Goal: Task Accomplishment & Management: Use online tool/utility

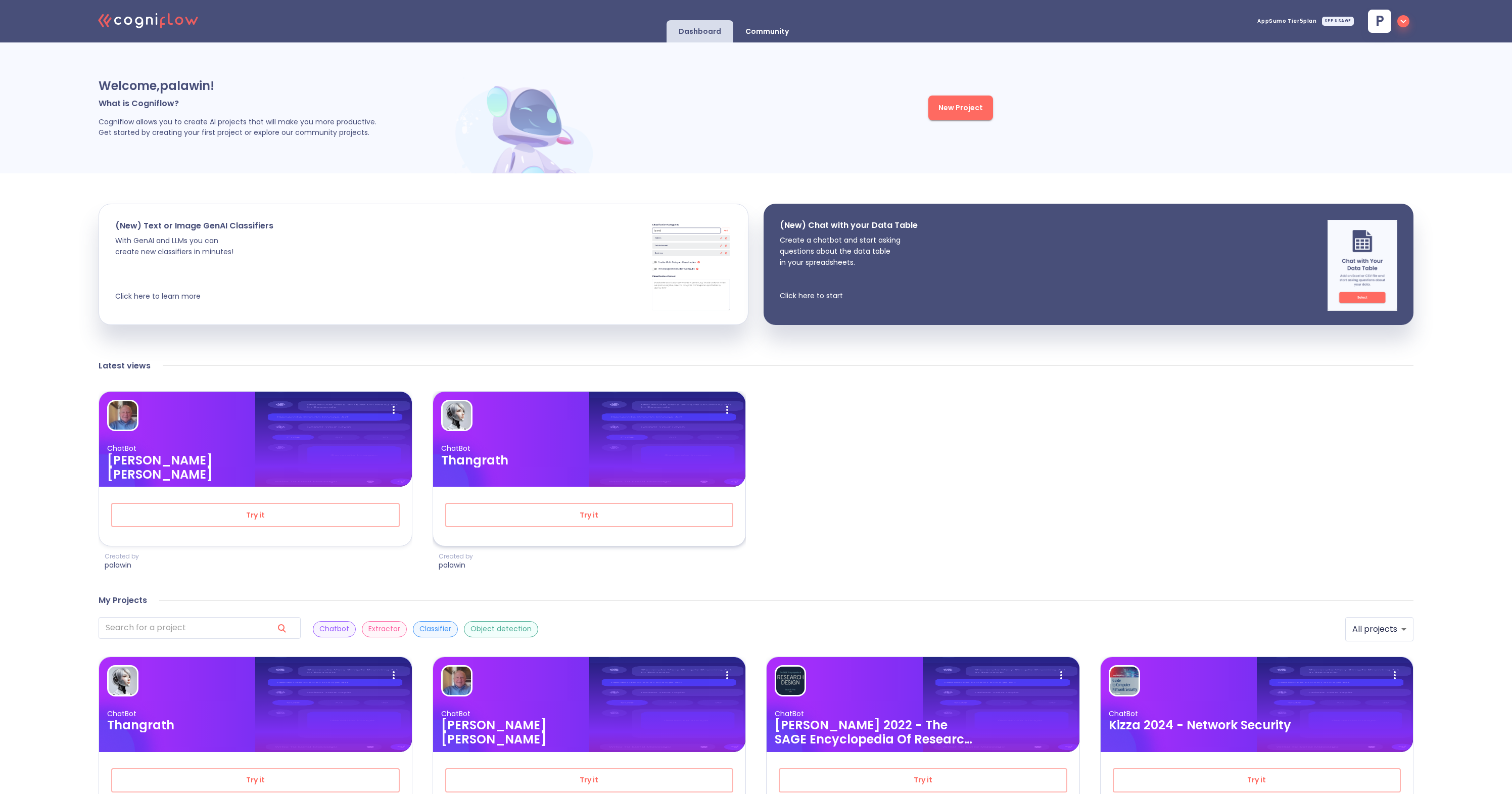
click at [485, 468] on img at bounding box center [466, 488] width 68 height 128
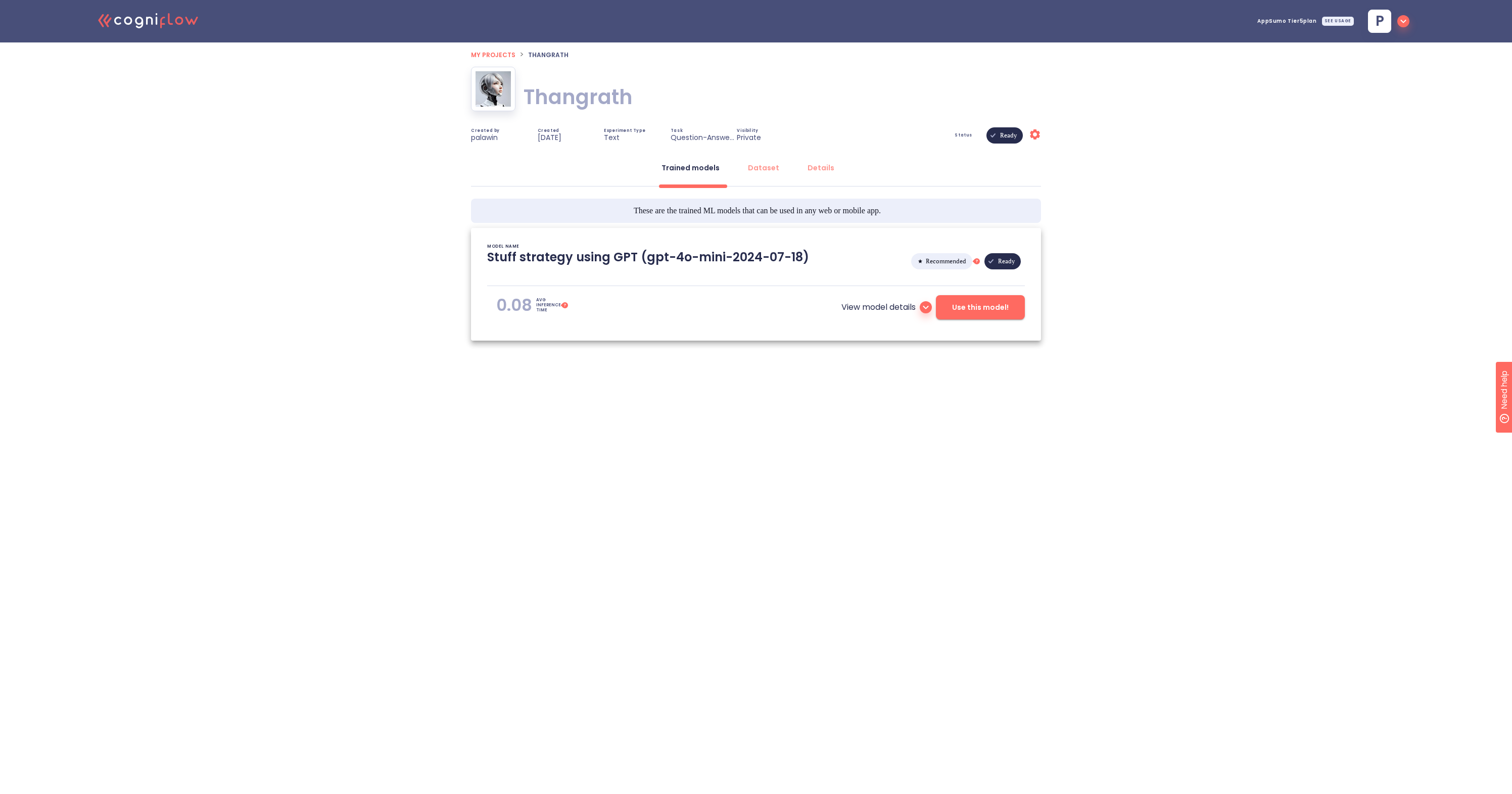
type textarea "[[DATE] 16:45:38]- Starting with download required files from shared storage [[…"
click at [974, 311] on span "Use this model!" at bounding box center [980, 307] width 56 height 12
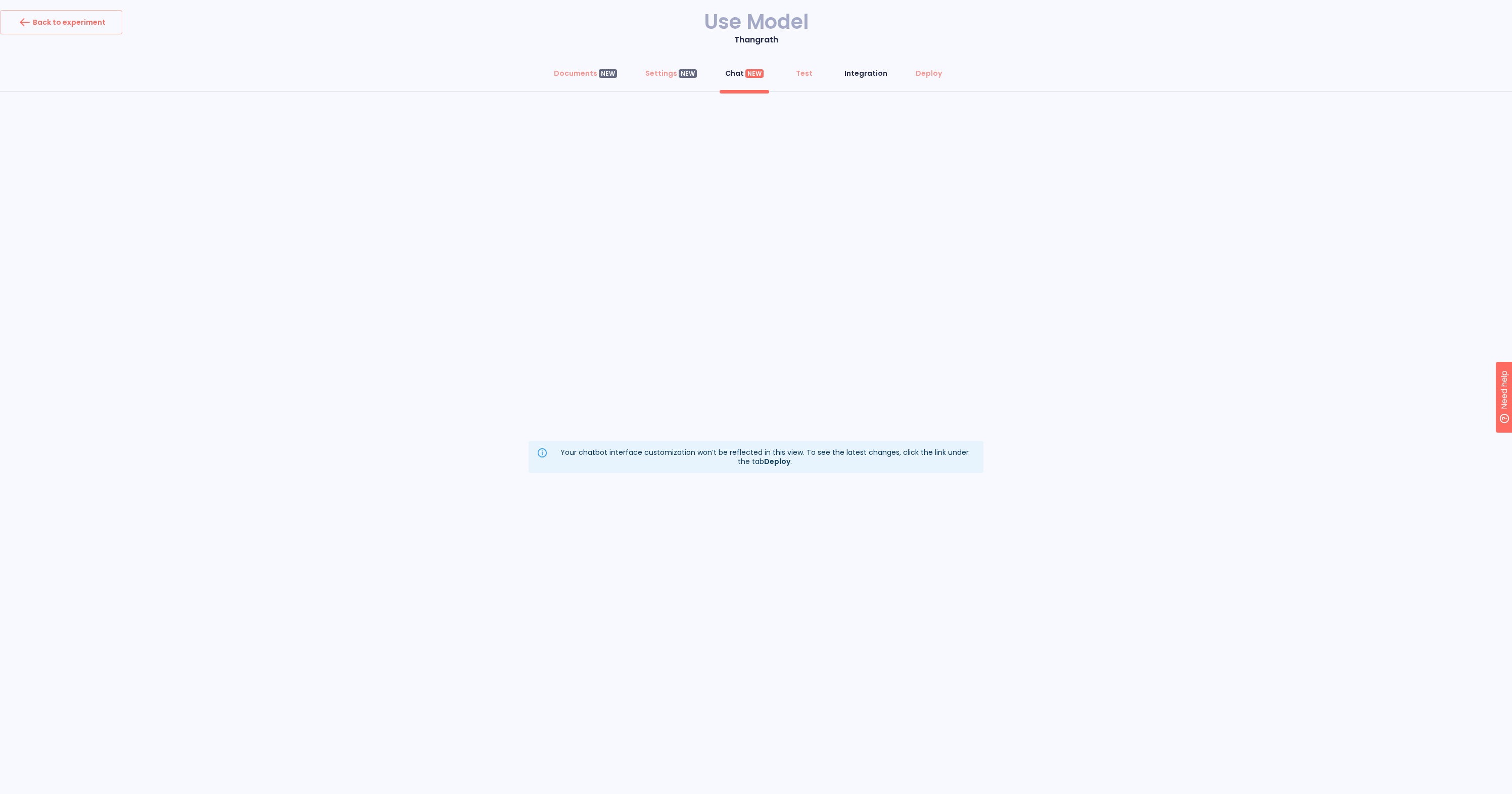
click at [870, 74] on div "Integration" at bounding box center [866, 73] width 43 height 10
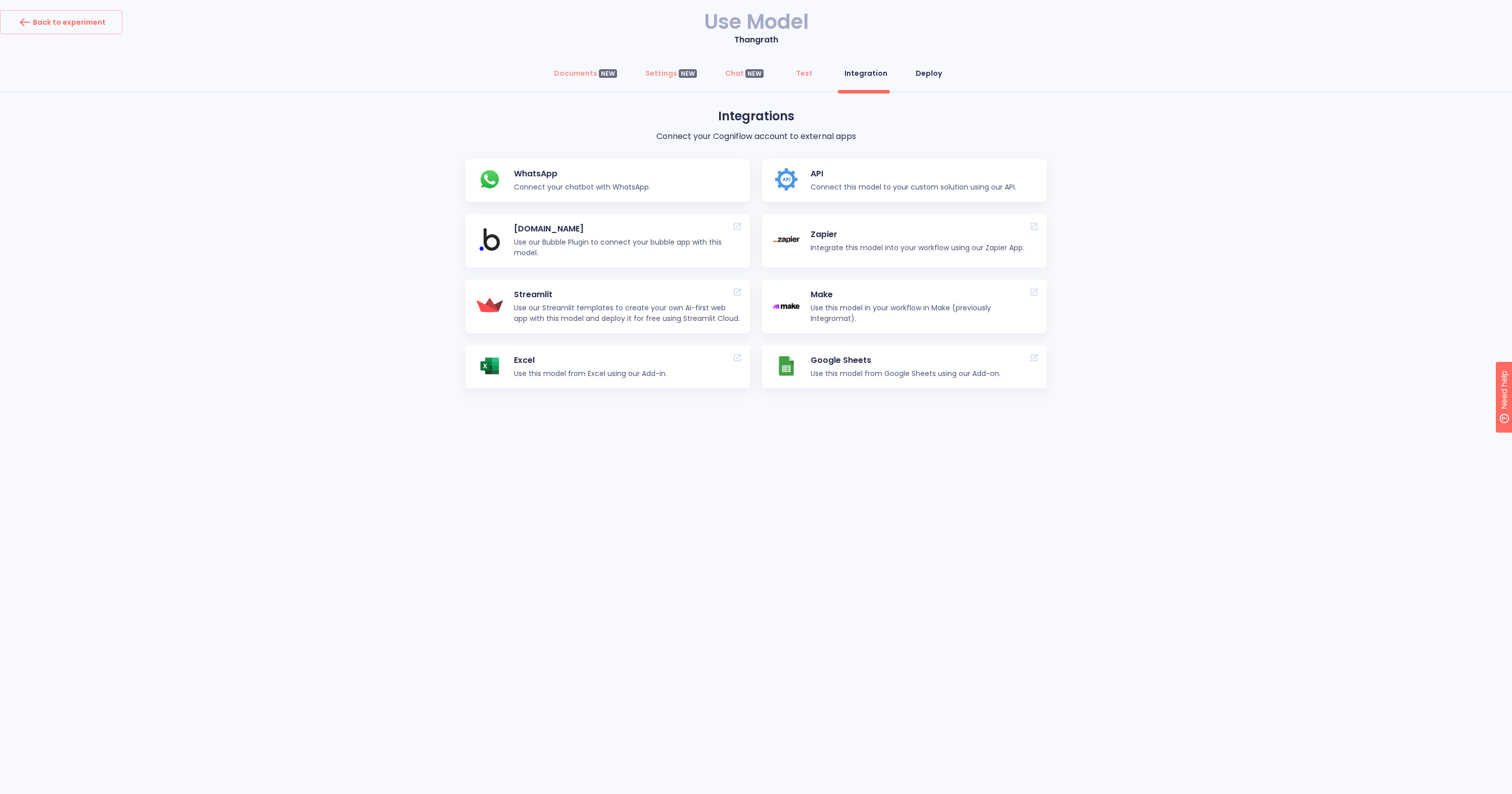
click at [923, 73] on div "Deploy" at bounding box center [929, 73] width 26 height 10
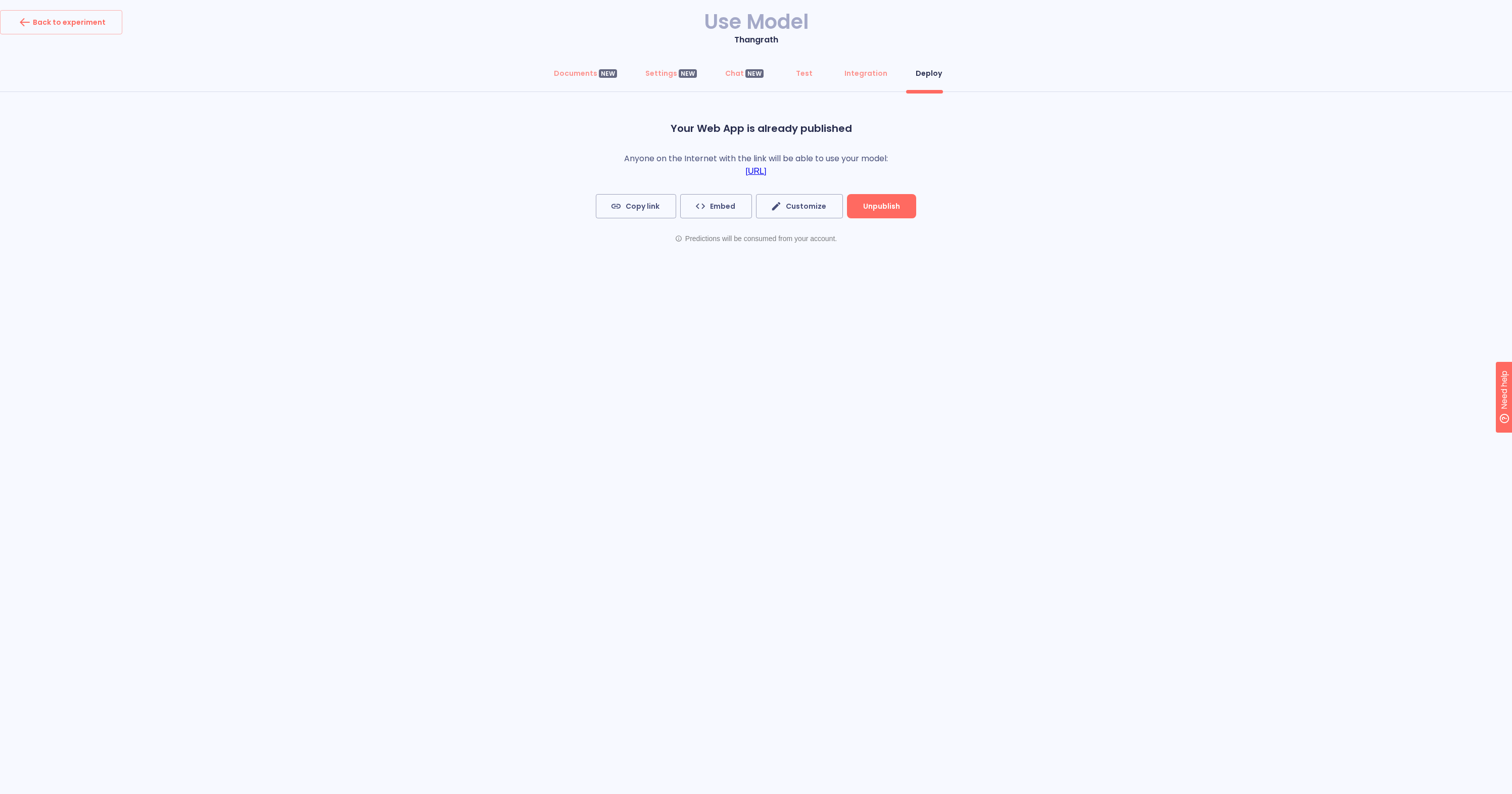
click at [767, 167] on link "[URL]" at bounding box center [756, 171] width 20 height 9
click at [715, 201] on span "Embed" at bounding box center [716, 205] width 38 height 12
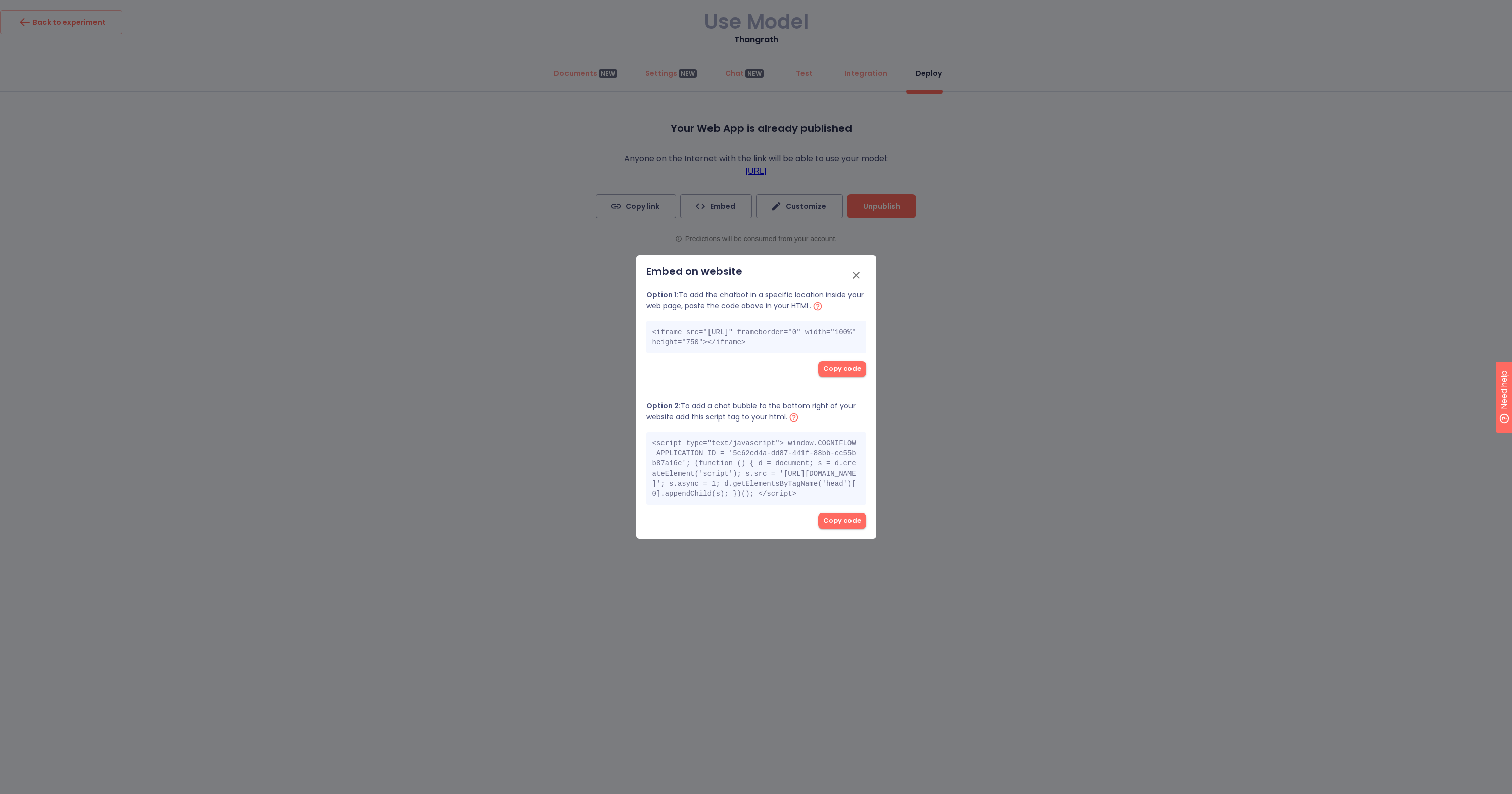
click at [862, 267] on button "button" at bounding box center [856, 276] width 24 height 24
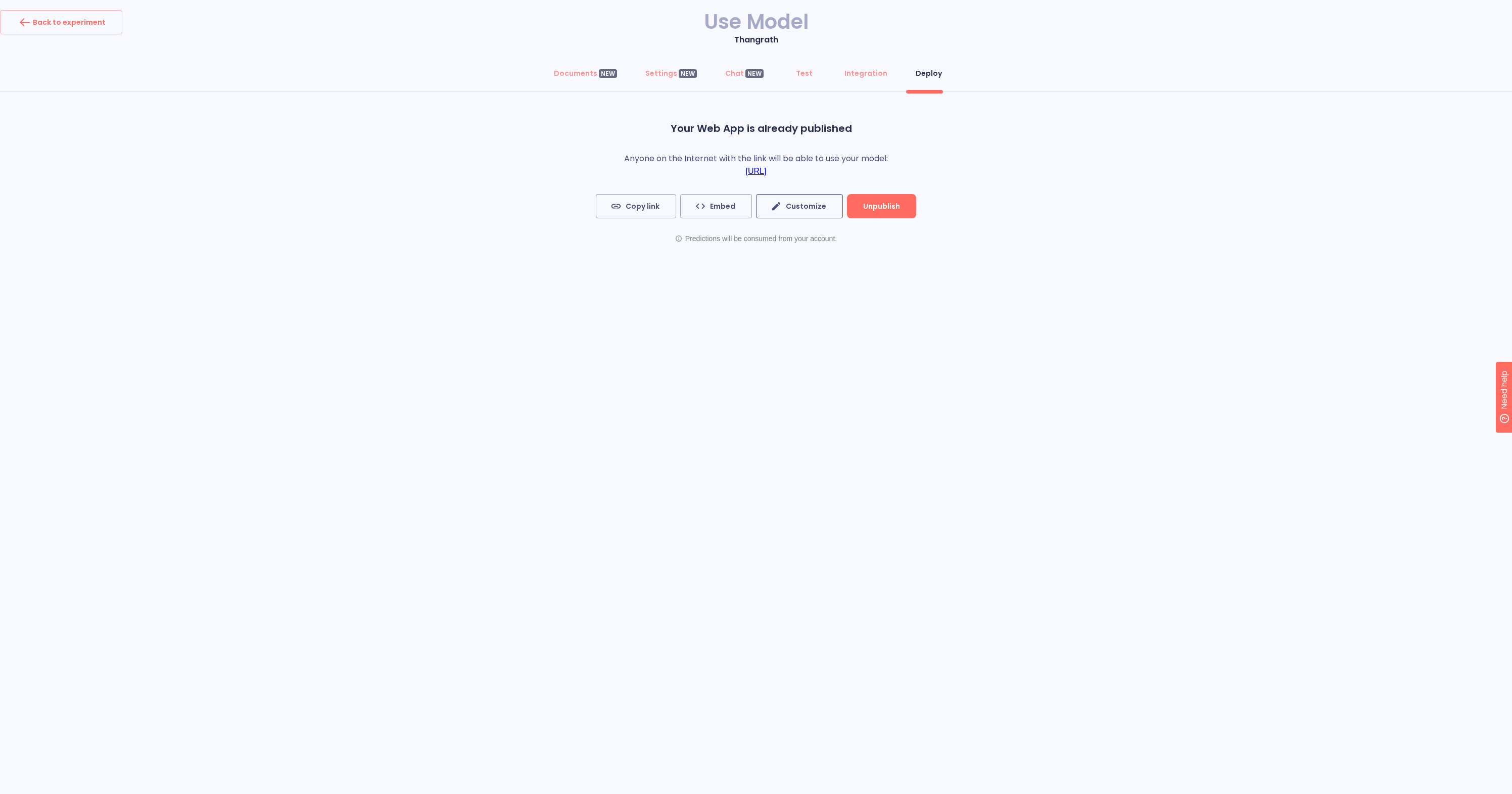
click at [797, 202] on span "Customize" at bounding box center [800, 205] width 54 height 12
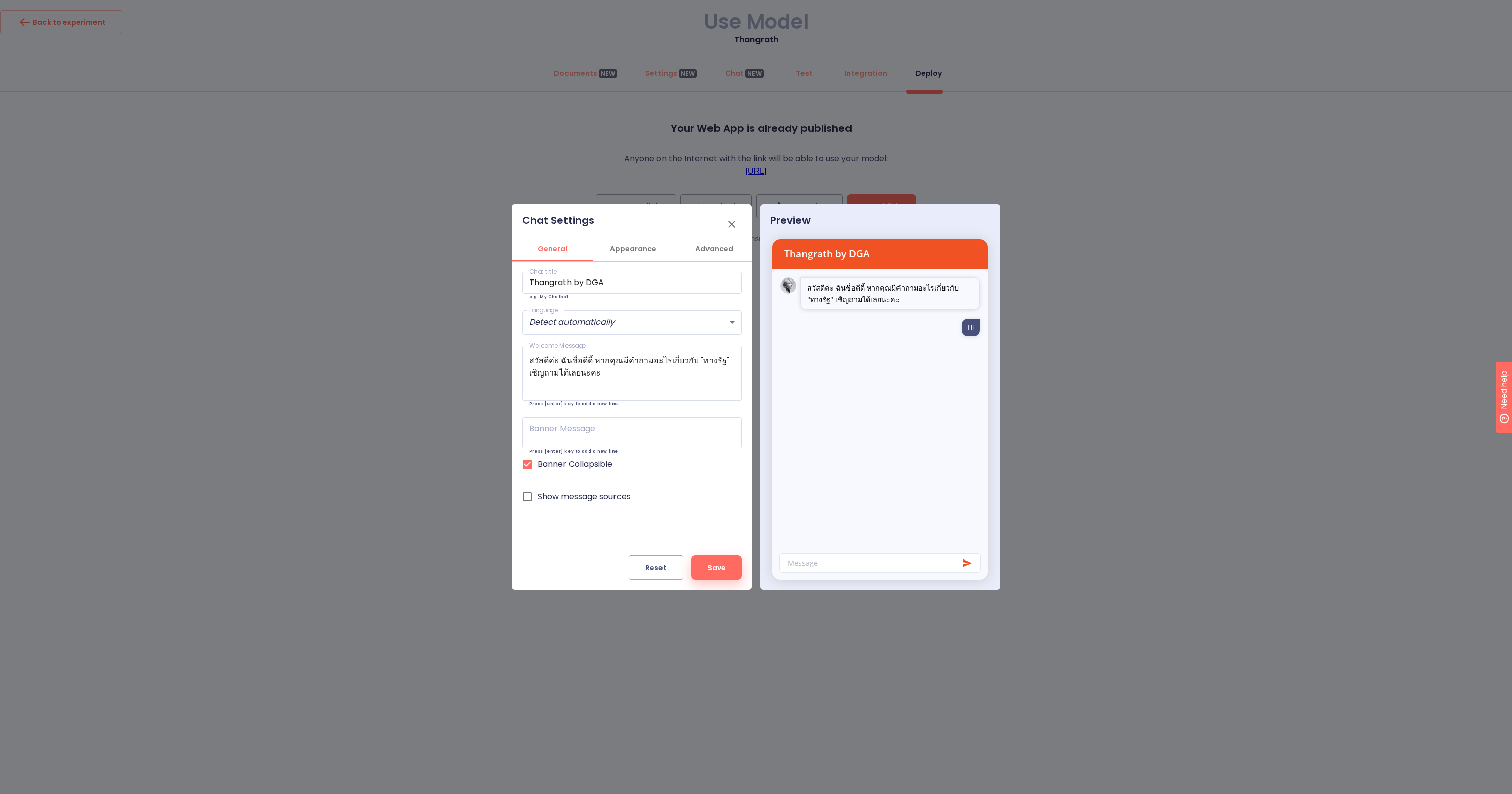
click at [829, 556] on div "Message" at bounding box center [880, 563] width 201 height 20
click at [828, 564] on div "Message" at bounding box center [880, 563] width 201 height 20
click at [814, 366] on div "Thangrath by DGA สวัสดีค่ะ ฉันชื่อดีดี้ หากคุณมีคำถามอะไรเกี่ยวกับ "ทางรัฐ" เชิ…" at bounding box center [880, 409] width 216 height 341
click at [736, 220] on icon "button" at bounding box center [732, 224] width 12 height 12
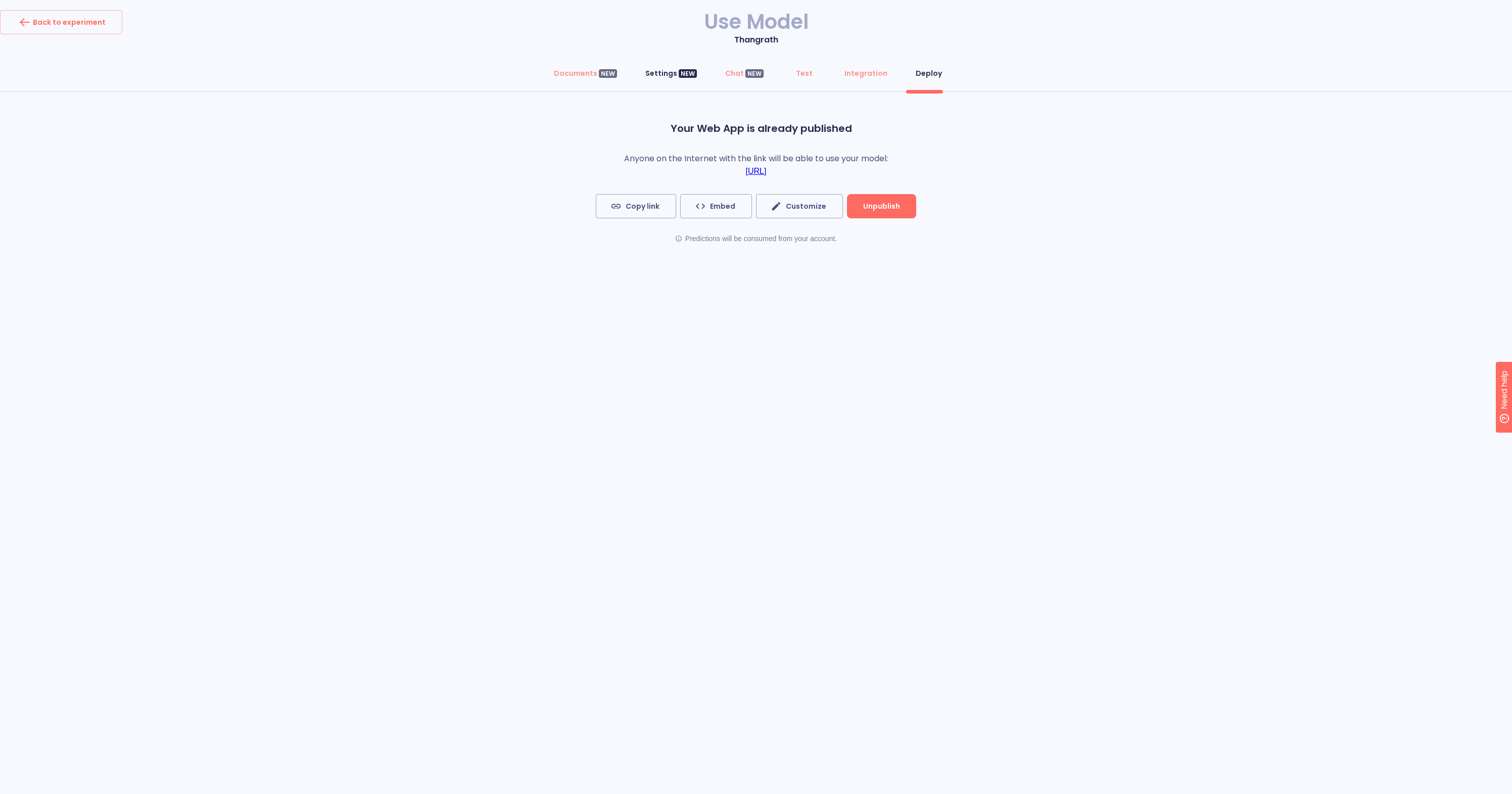
click at [668, 77] on div "Settings NEW" at bounding box center [670, 73] width 51 height 10
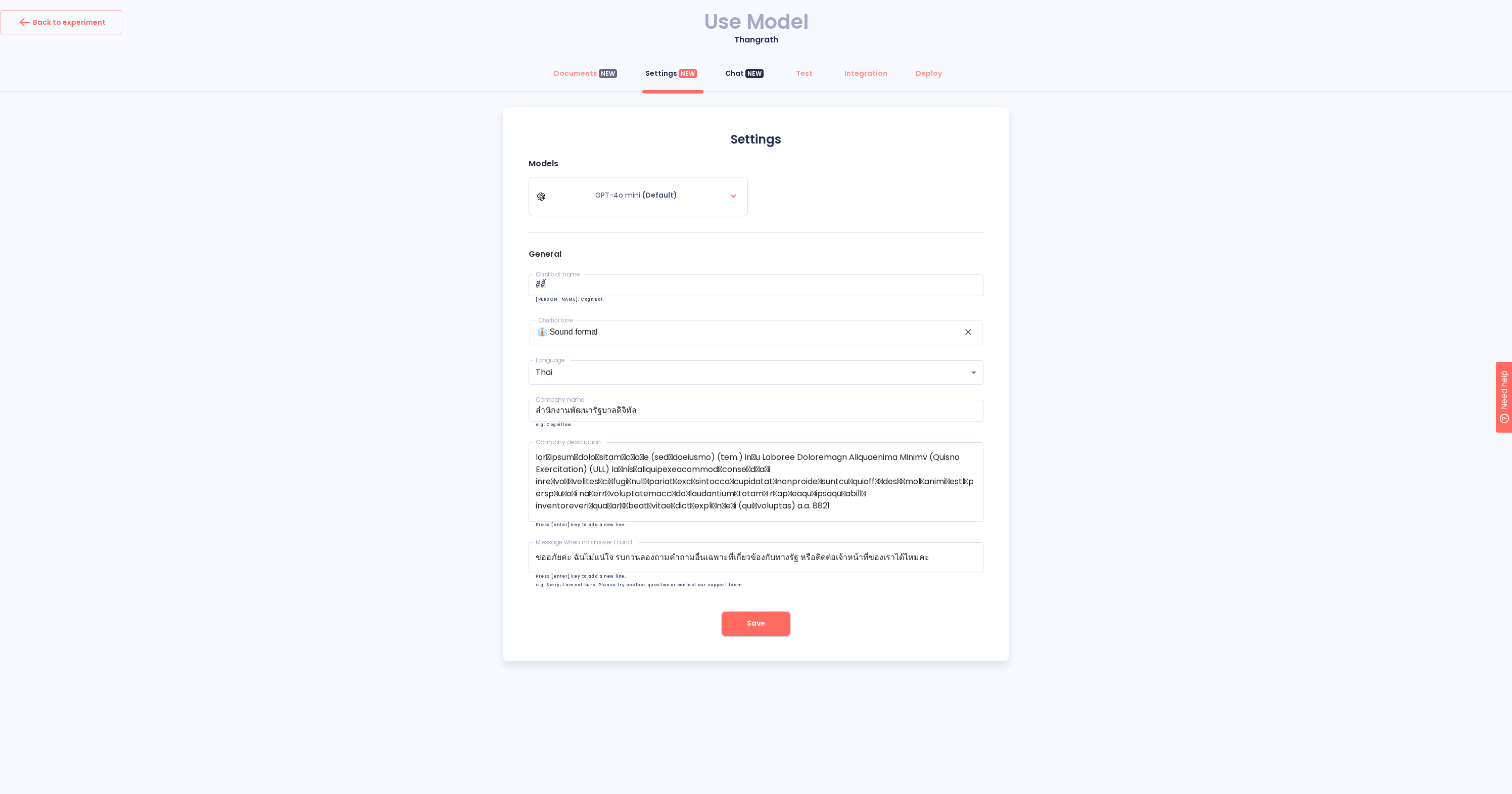
click at [746, 74] on div "NEW" at bounding box center [754, 73] width 18 height 9
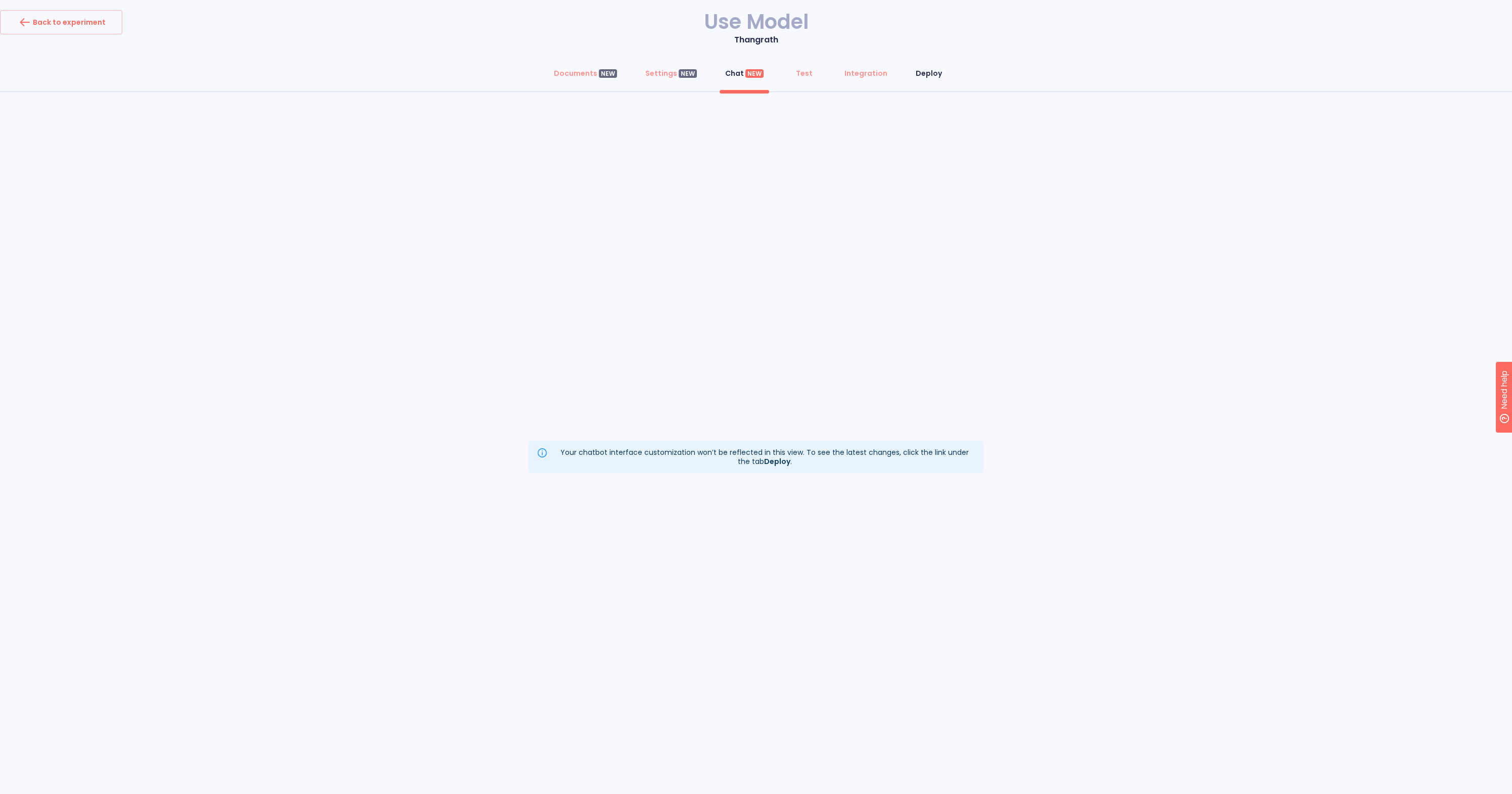
click at [919, 71] on div "Deploy" at bounding box center [929, 73] width 26 height 10
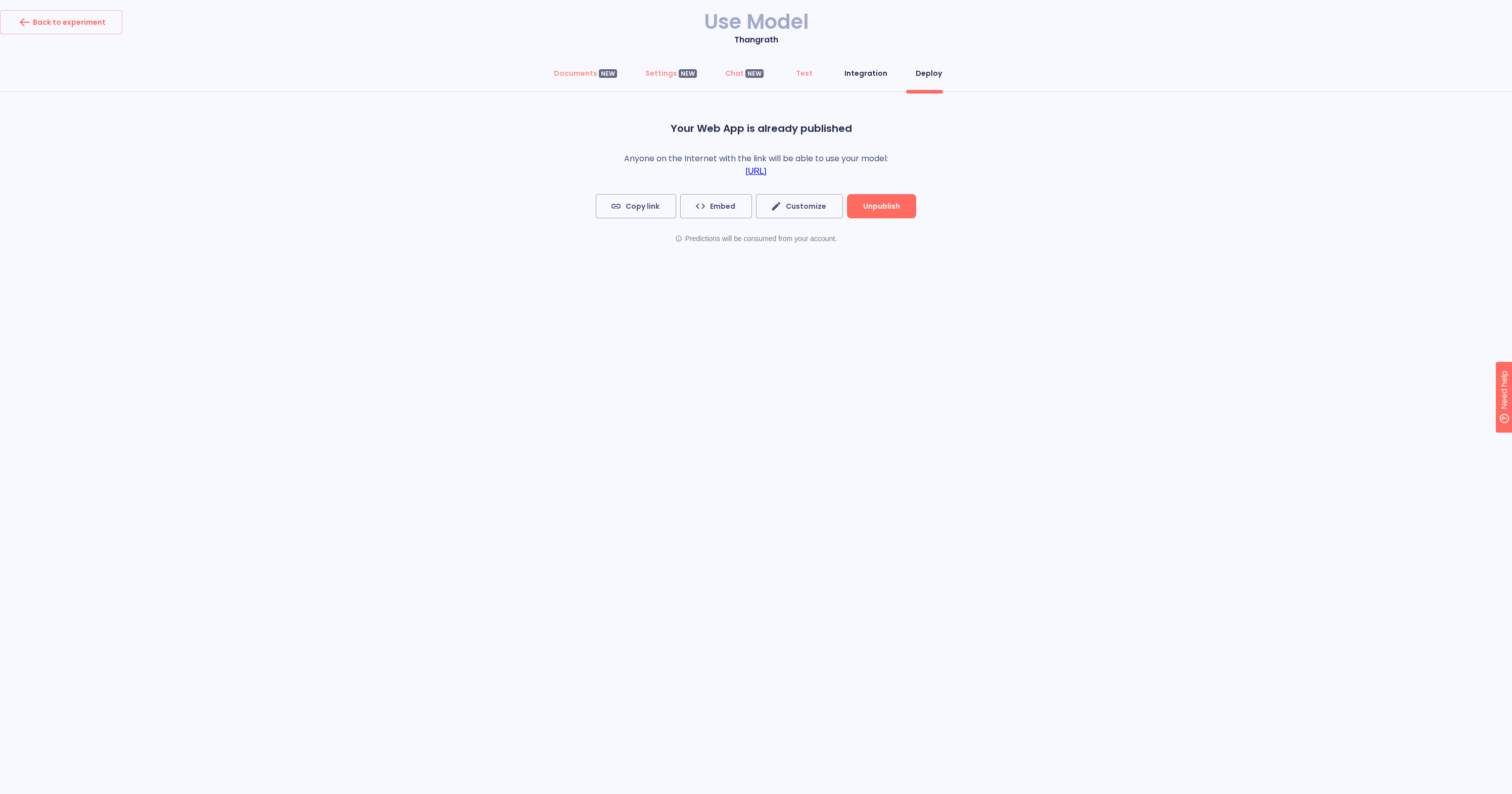
click at [876, 73] on div "Integration" at bounding box center [866, 73] width 43 height 10
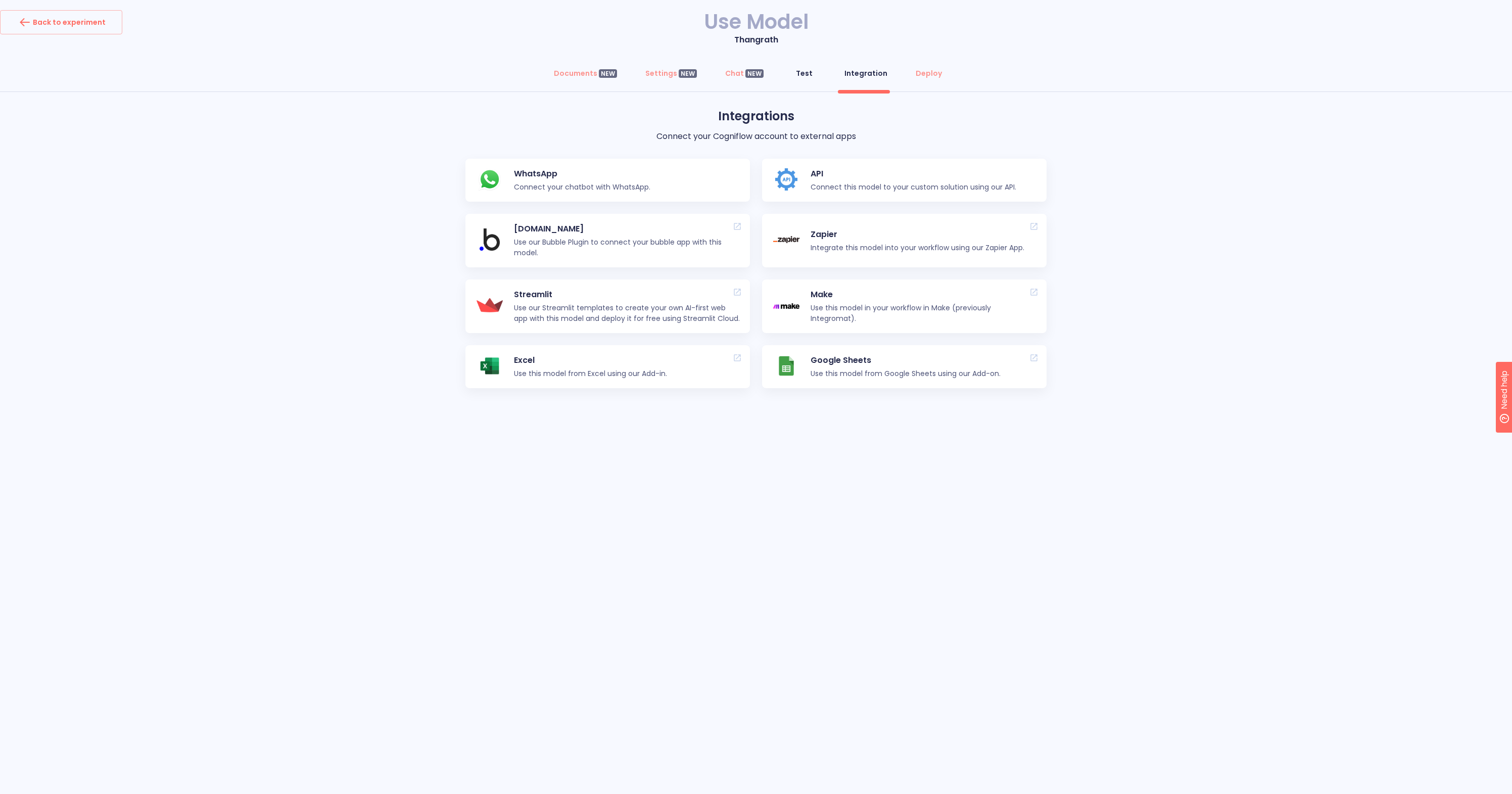
click at [816, 73] on button "Test" at bounding box center [804, 73] width 37 height 24
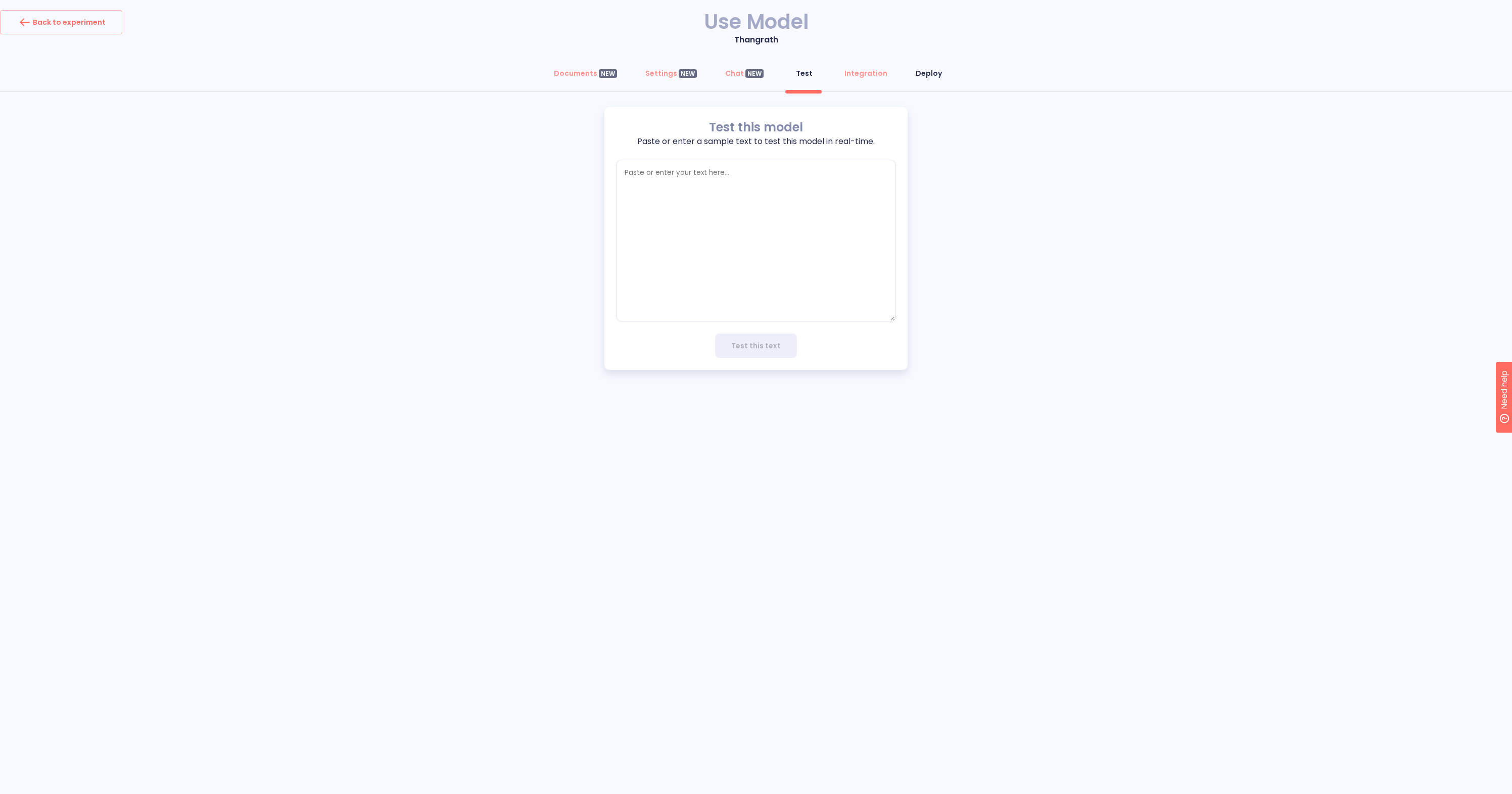
click at [930, 81] on button "Deploy" at bounding box center [929, 73] width 38 height 24
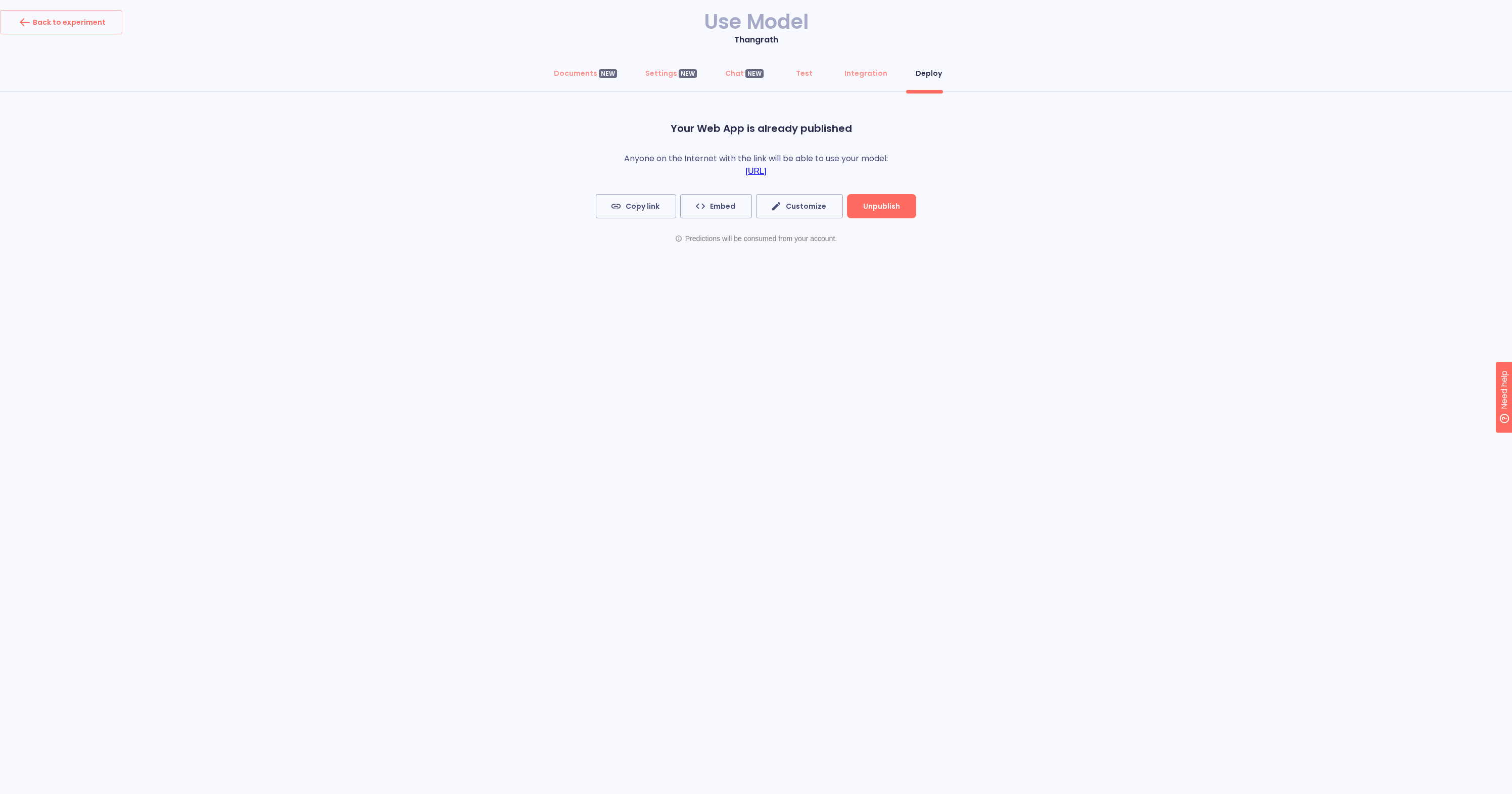
click at [932, 70] on div "Deploy" at bounding box center [929, 73] width 26 height 10
click at [724, 208] on span "Embed" at bounding box center [716, 205] width 38 height 12
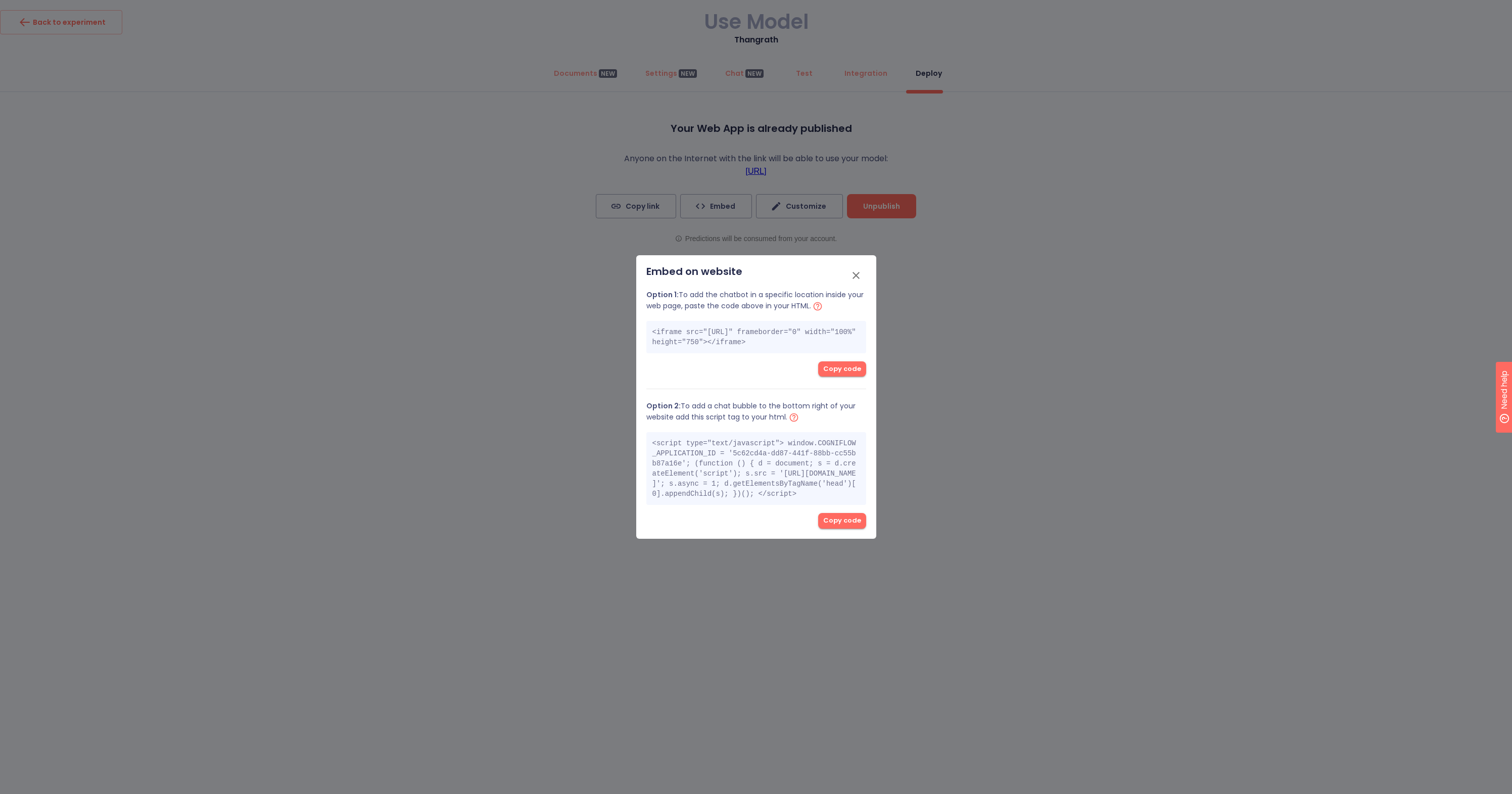
click at [833, 373] on span "Copy code" at bounding box center [842, 369] width 38 height 11
click at [391, 238] on div at bounding box center [756, 397] width 1512 height 794
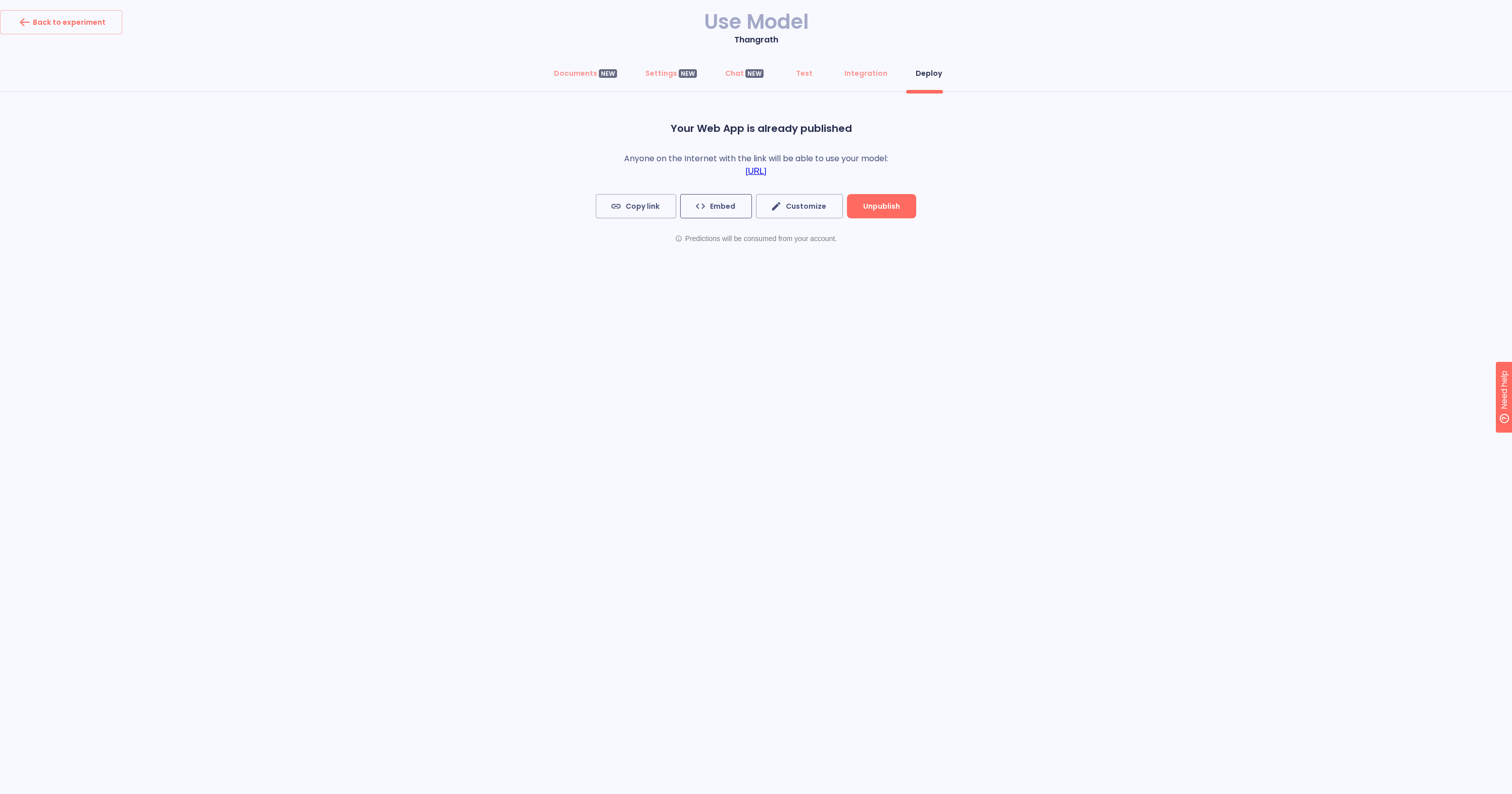
click at [731, 211] on button "Embed" at bounding box center [716, 206] width 72 height 24
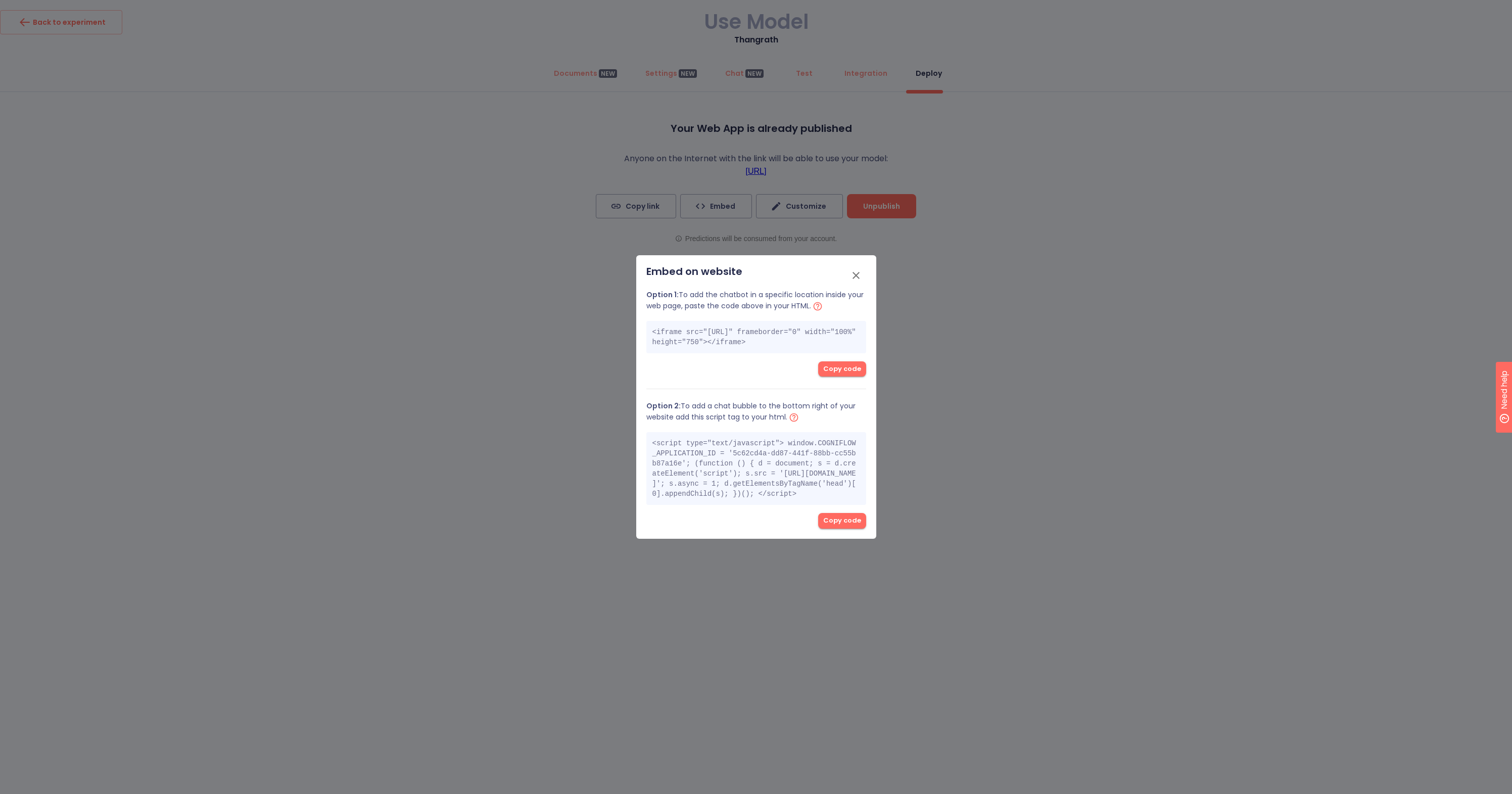
click at [840, 373] on span "Copy code" at bounding box center [842, 369] width 38 height 11
click at [855, 271] on icon "button" at bounding box center [856, 275] width 7 height 7
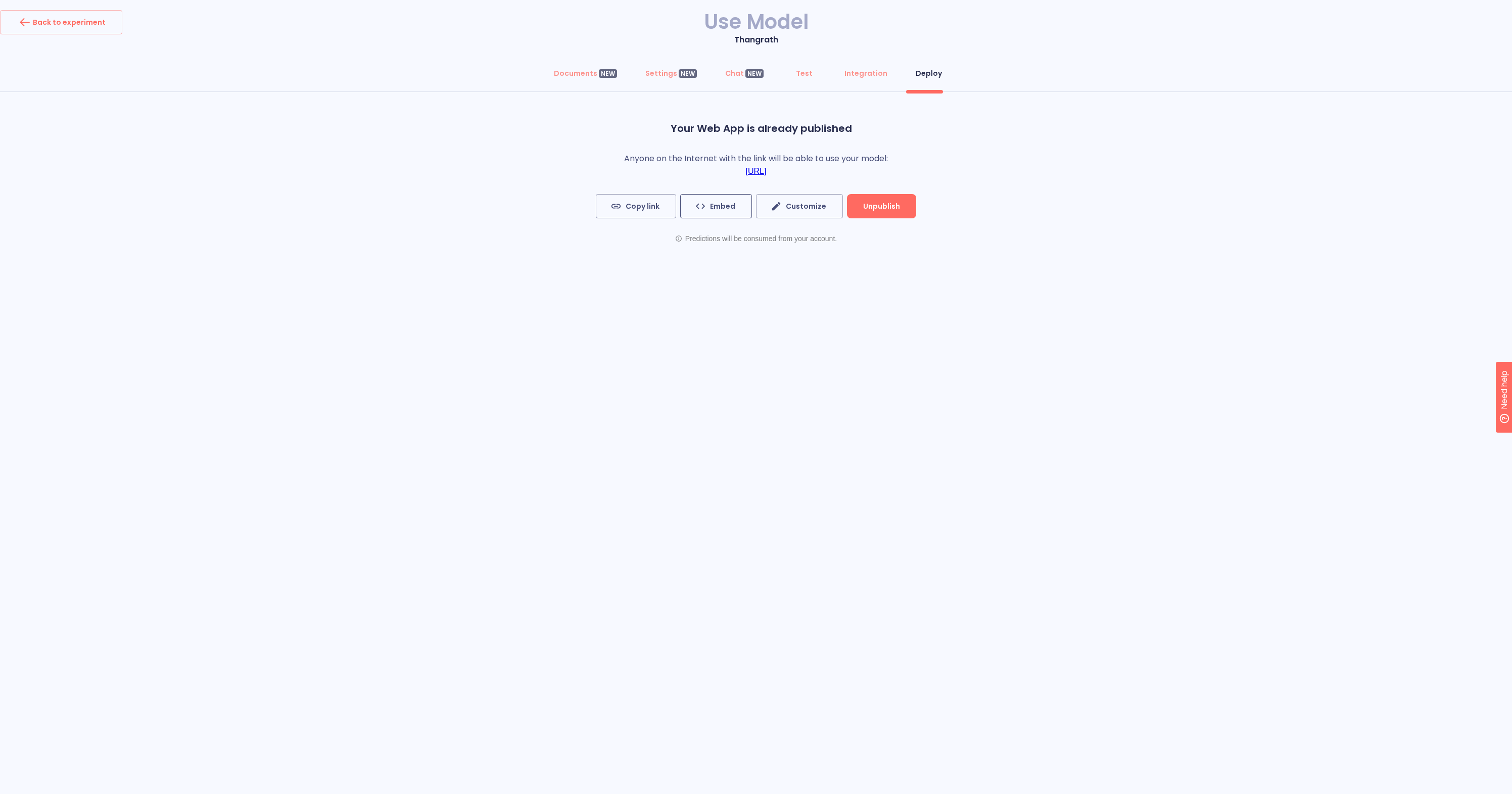
click at [736, 205] on span "Embed" at bounding box center [716, 205] width 38 height 12
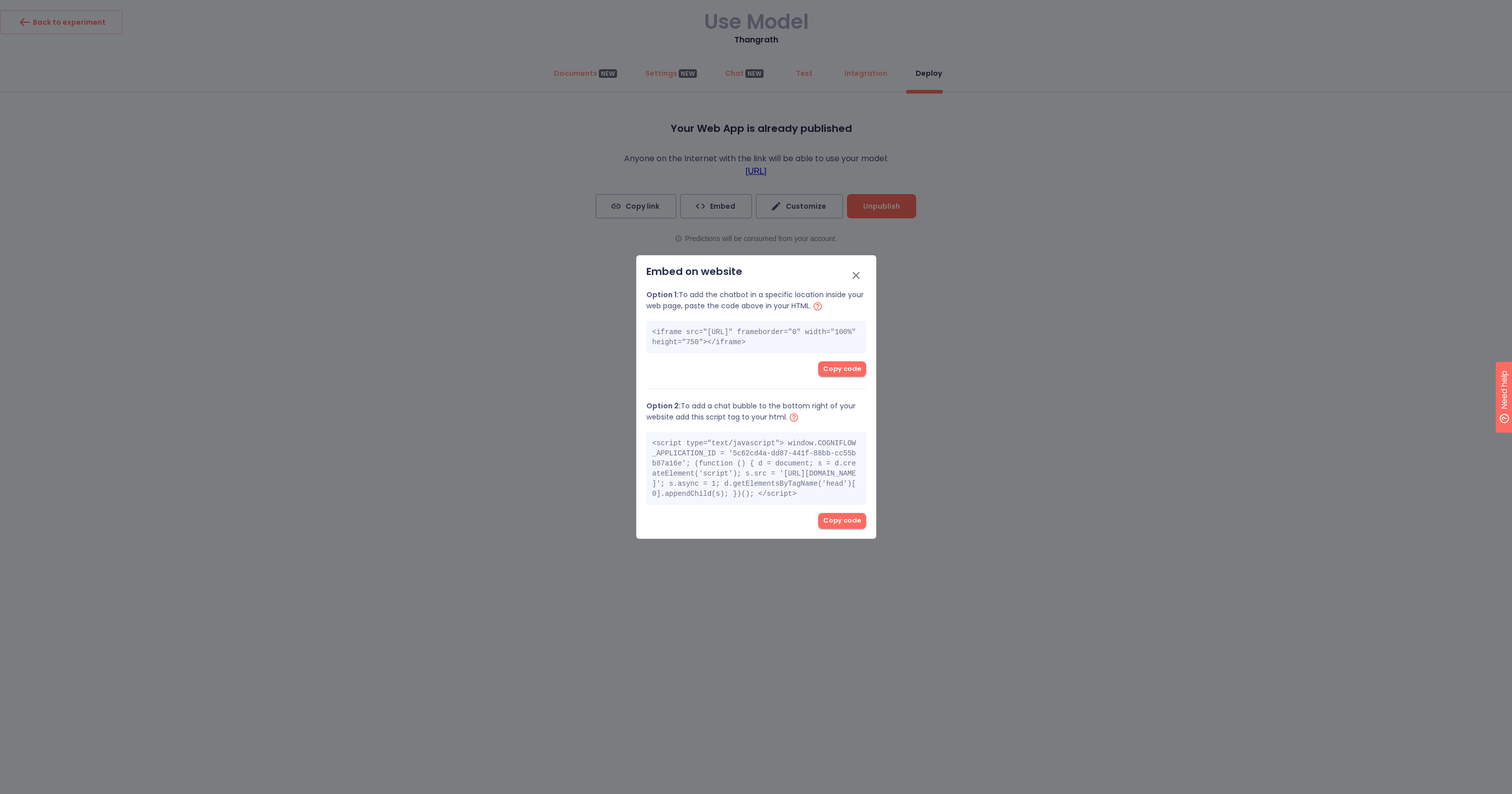
click at [844, 374] on span "Copy code" at bounding box center [842, 369] width 38 height 11
click at [843, 528] on button "Copy code" at bounding box center [842, 520] width 48 height 15
click at [856, 269] on icon "button" at bounding box center [855, 275] width 12 height 12
